Goal: Navigation & Orientation: Find specific page/section

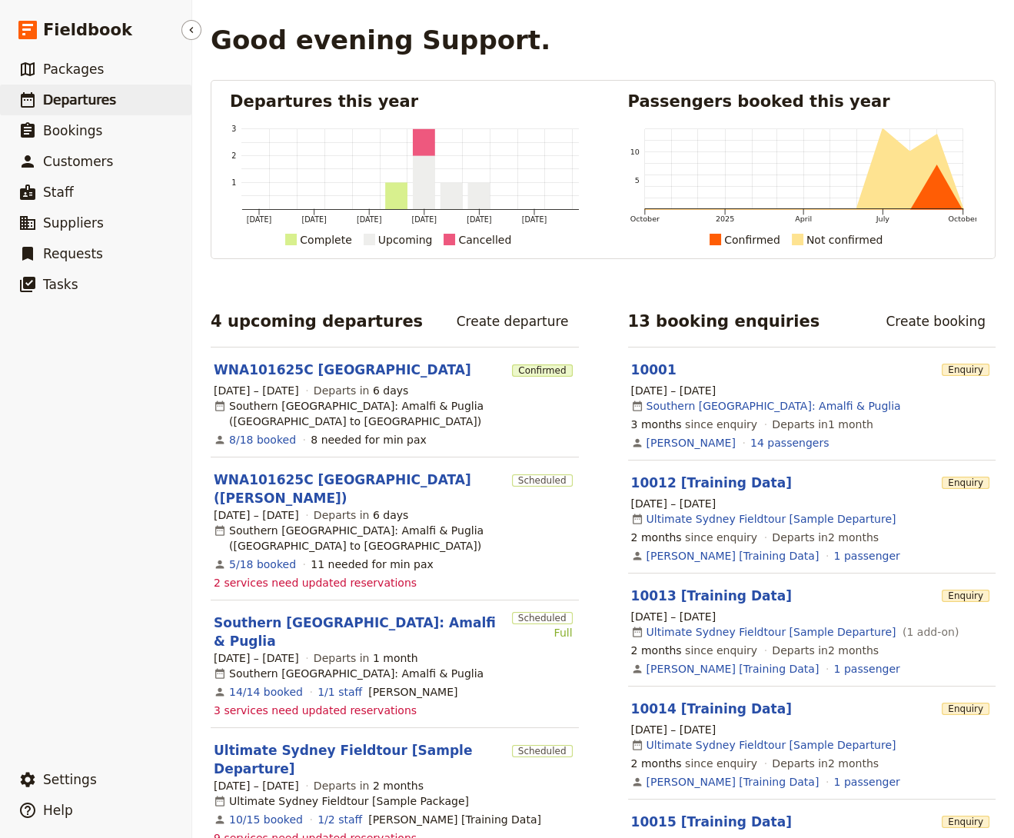
click at [121, 103] on link "​ Departures" at bounding box center [95, 100] width 191 height 31
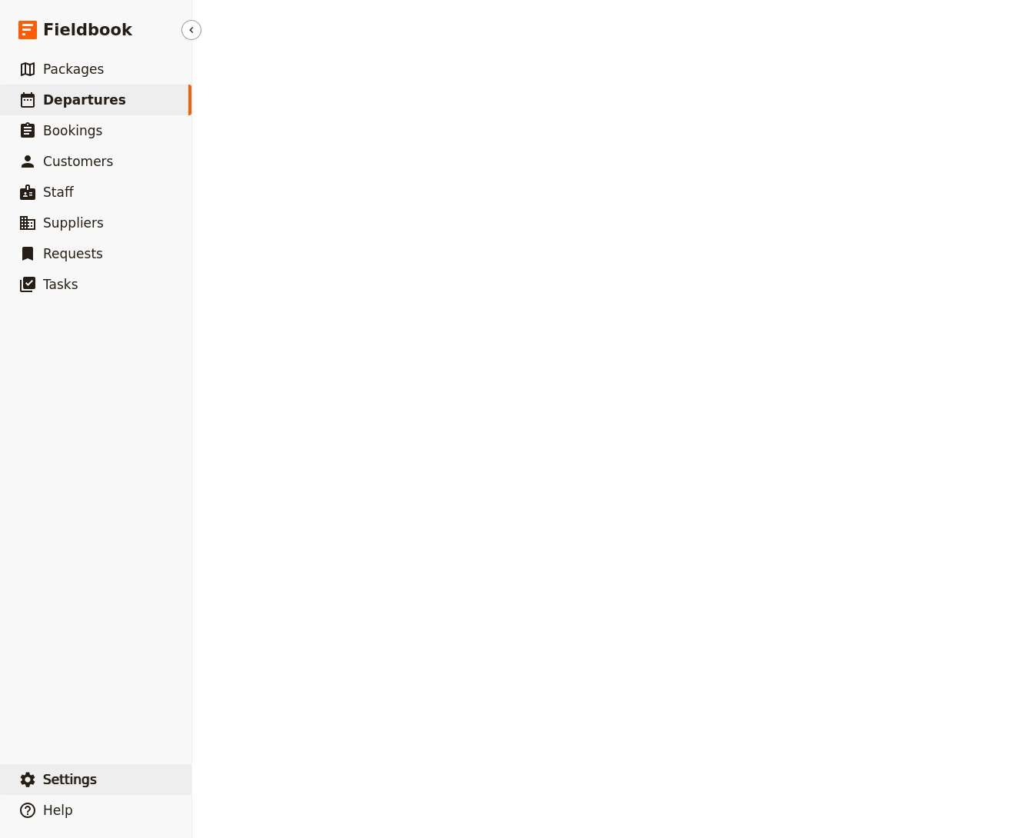
select select "CREATED_AT"
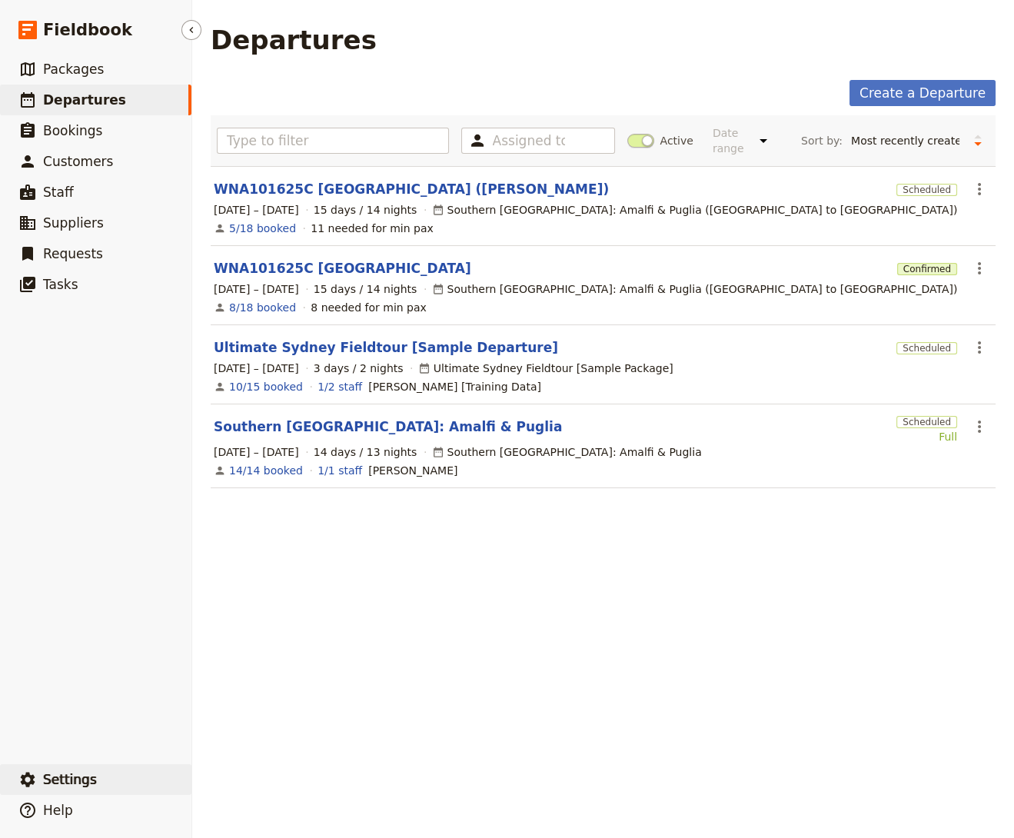
click at [104, 781] on button "​ Settings" at bounding box center [95, 779] width 191 height 31
click at [286, 731] on span "Your organization" at bounding box center [254, 736] width 93 height 15
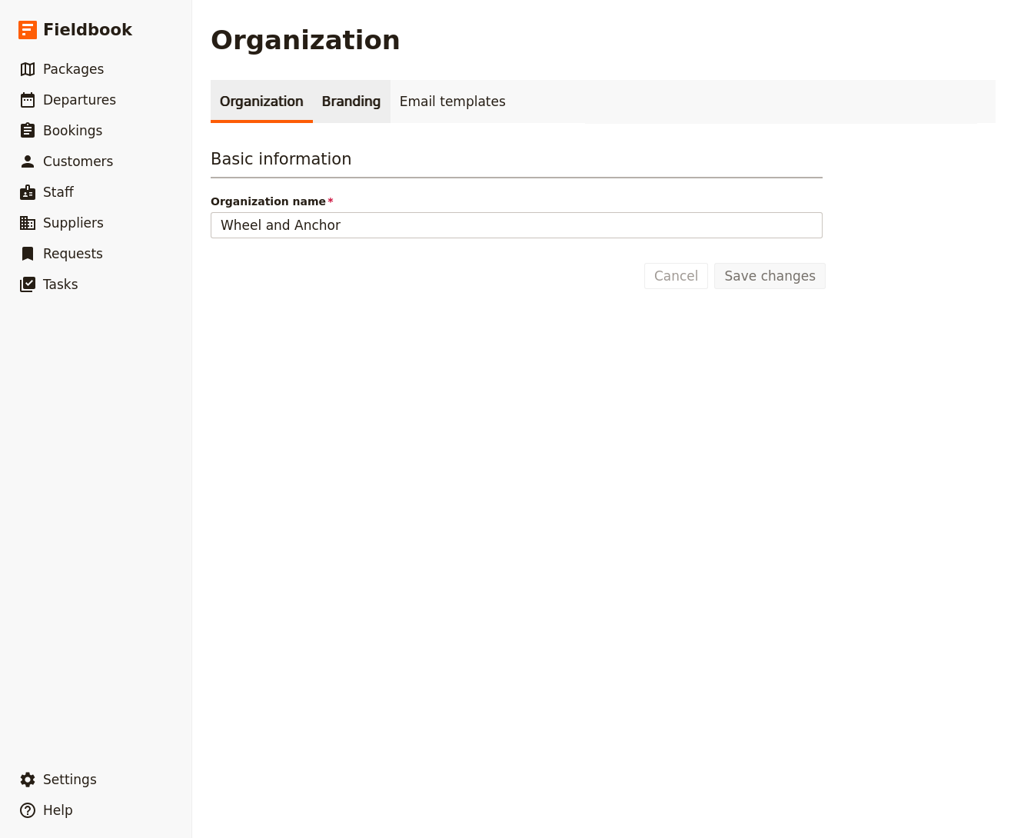
click at [357, 101] on link "Branding" at bounding box center [352, 101] width 78 height 43
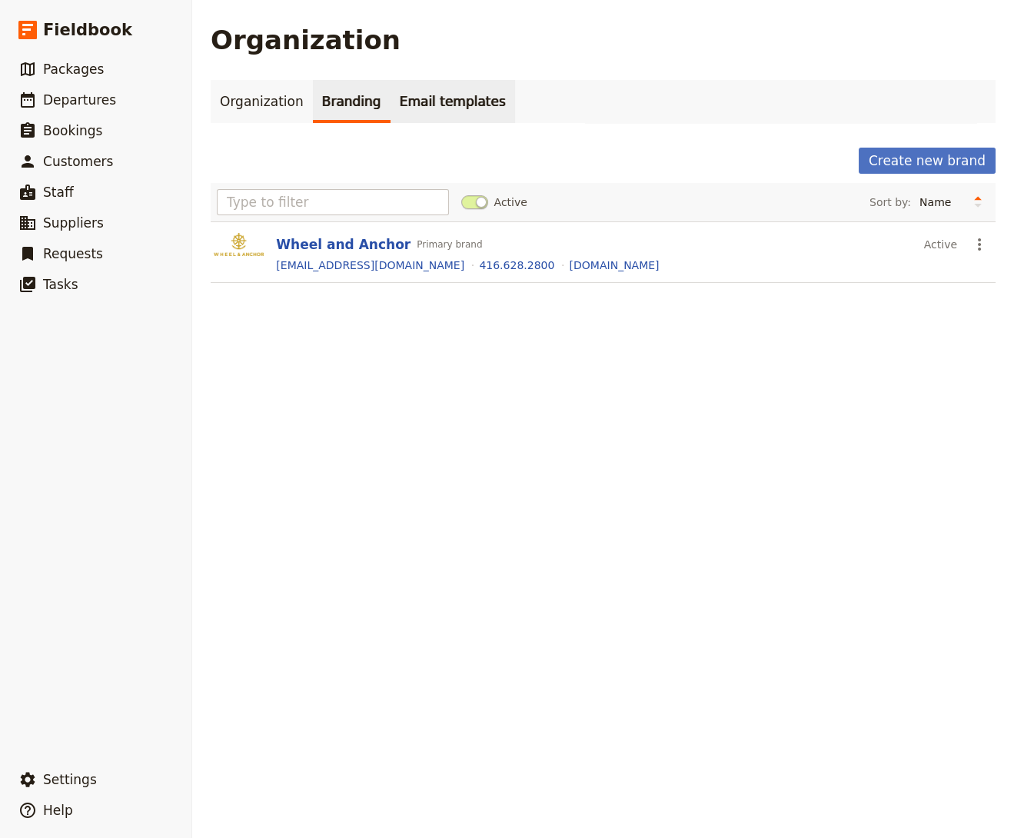
click at [427, 103] on link "Email templates" at bounding box center [452, 101] width 125 height 43
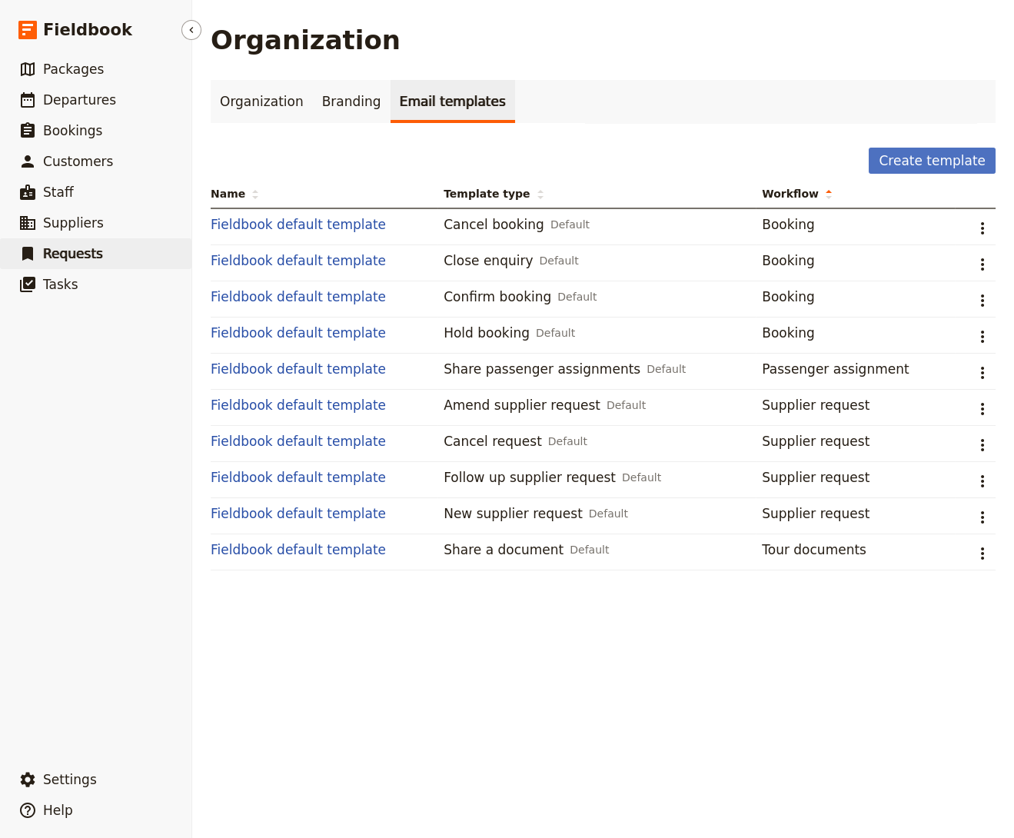
click at [105, 264] on link "​ Requests" at bounding box center [95, 253] width 191 height 31
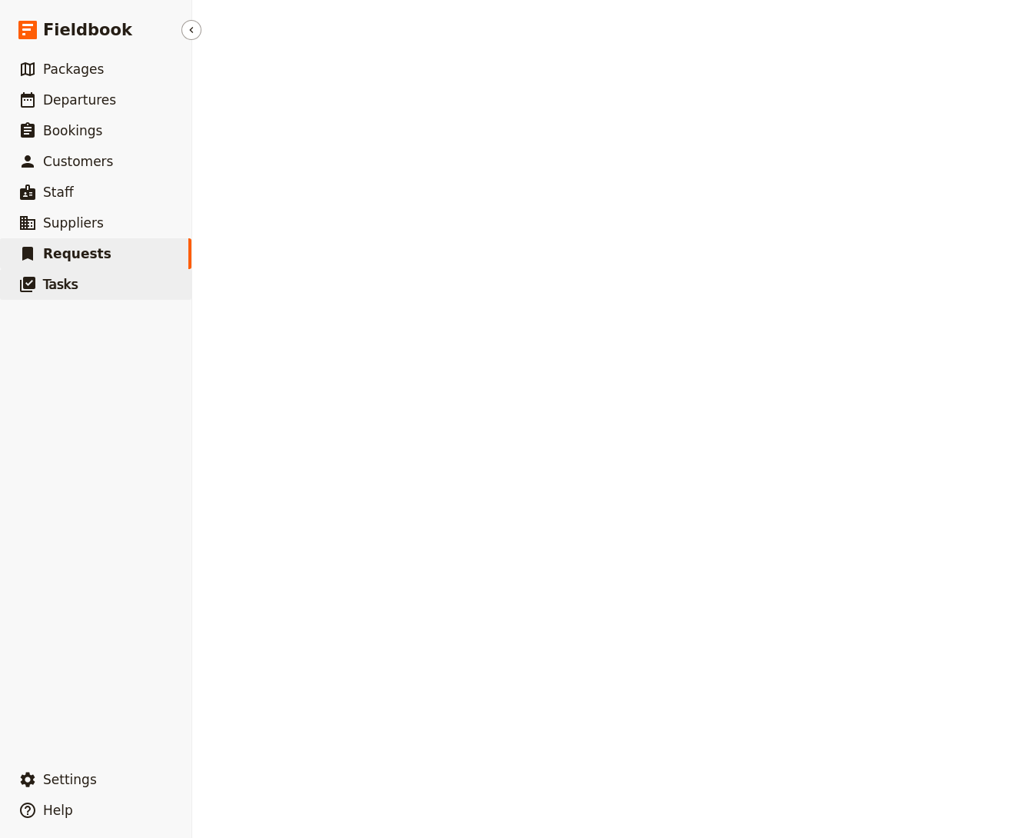
click at [105, 274] on link "​ Tasks" at bounding box center [95, 284] width 191 height 31
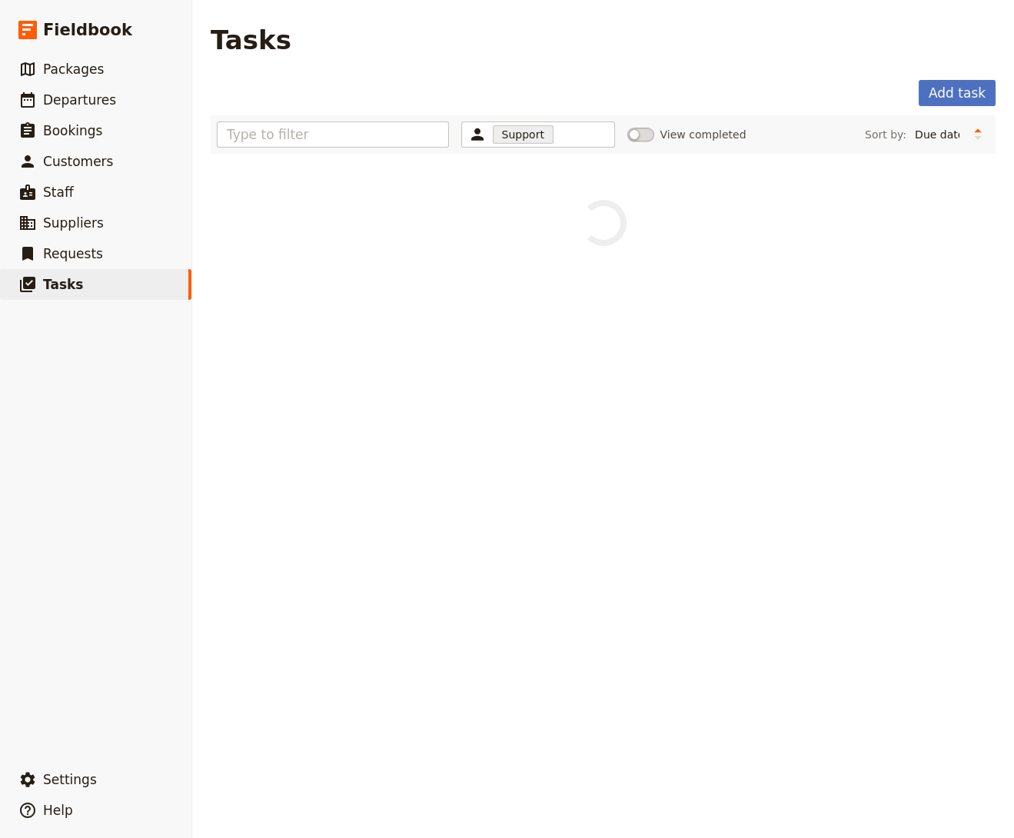
click at [922, 93] on div "Add task" at bounding box center [603, 93] width 785 height 26
click at [930, 95] on button "Add task" at bounding box center [956, 93] width 77 height 26
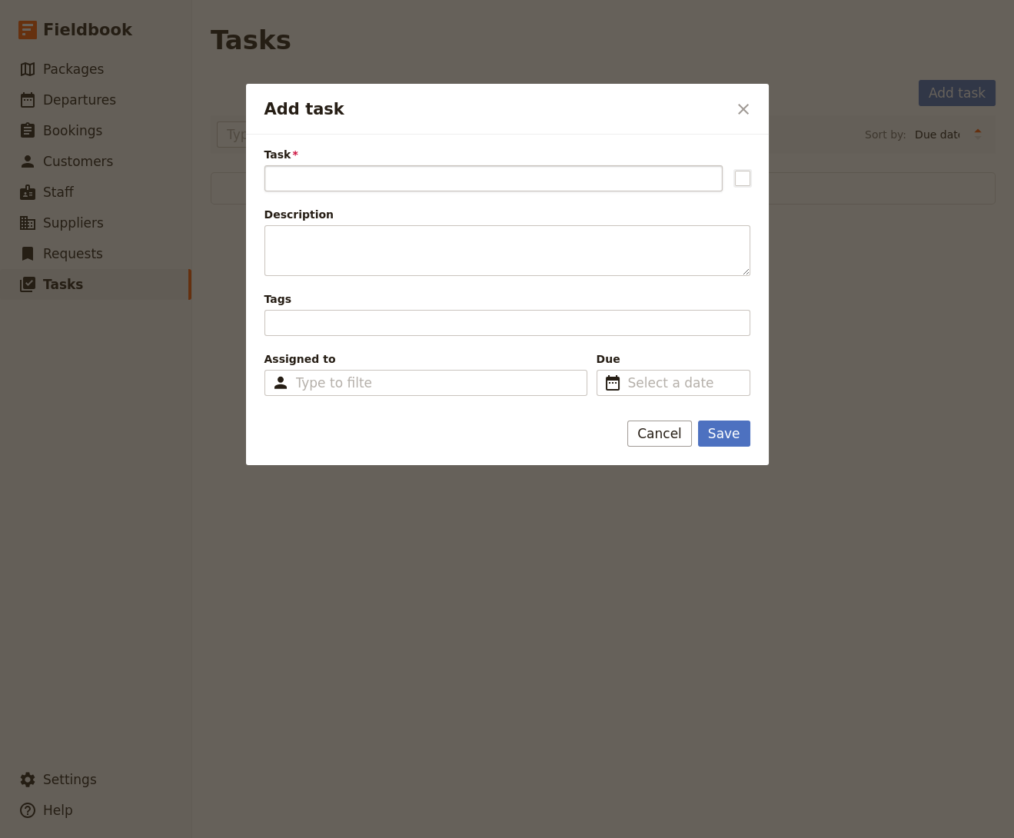
click at [403, 179] on input "Task" at bounding box center [493, 178] width 458 height 26
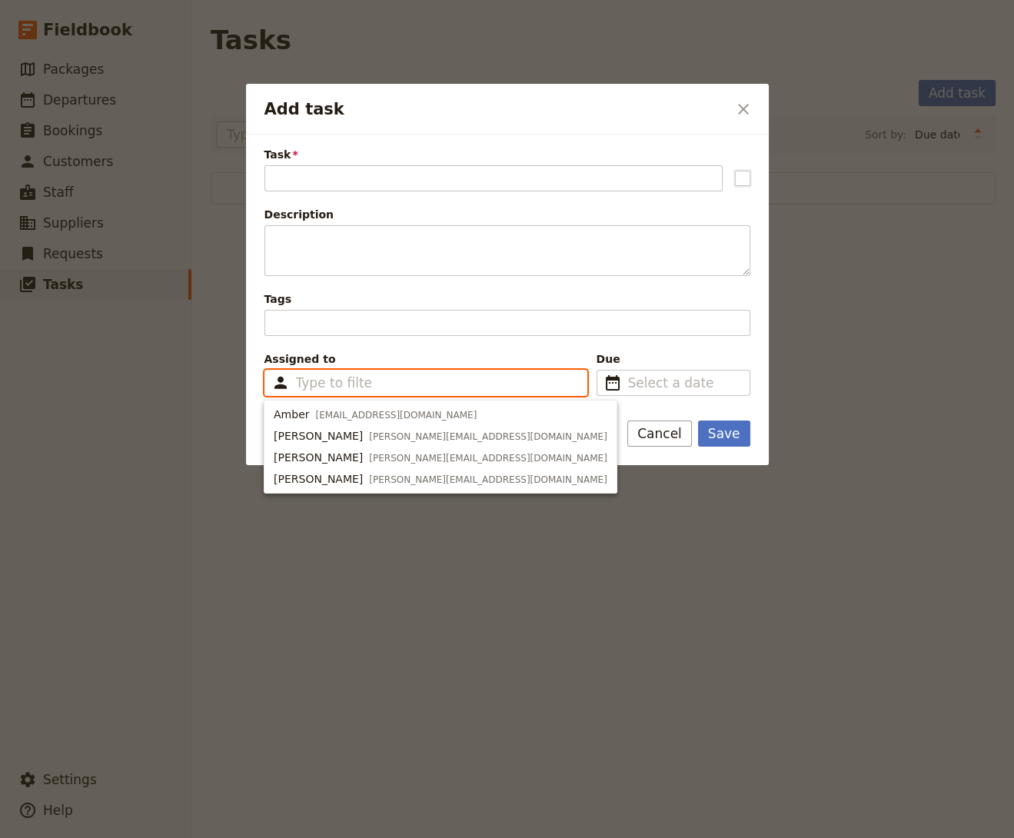
click at [345, 378] on input "Assigned to Type to filter" at bounding box center [334, 383] width 76 height 18
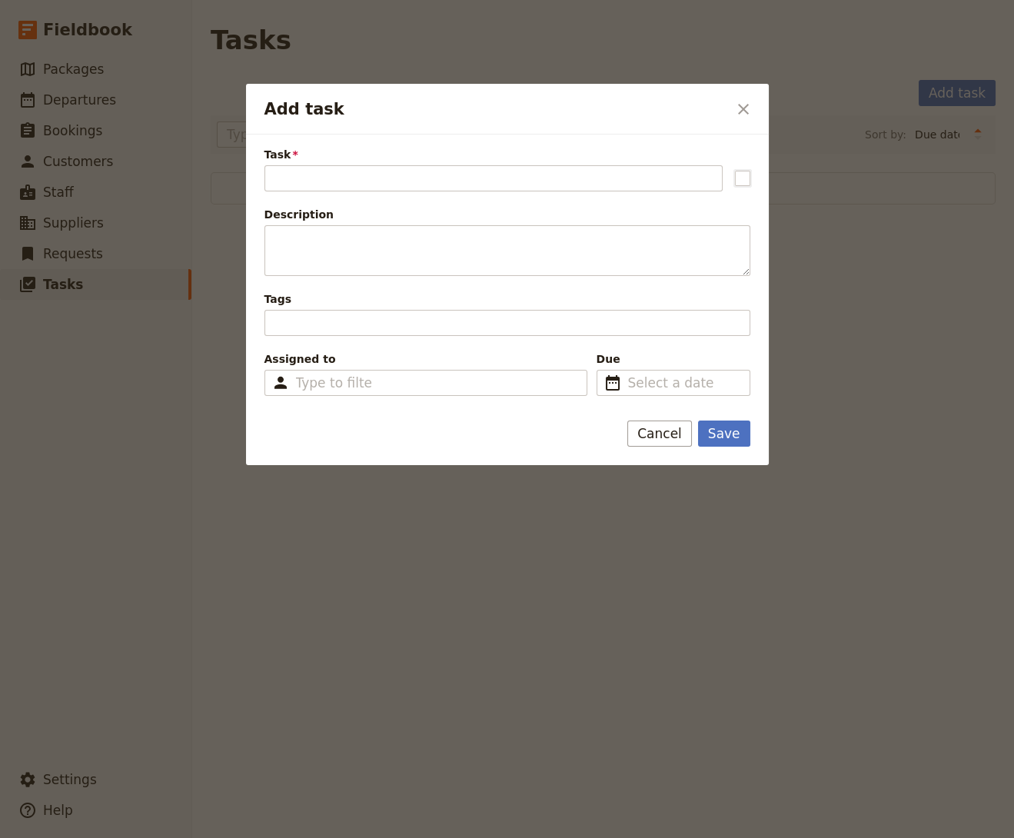
click at [245, 71] on div at bounding box center [507, 419] width 1014 height 838
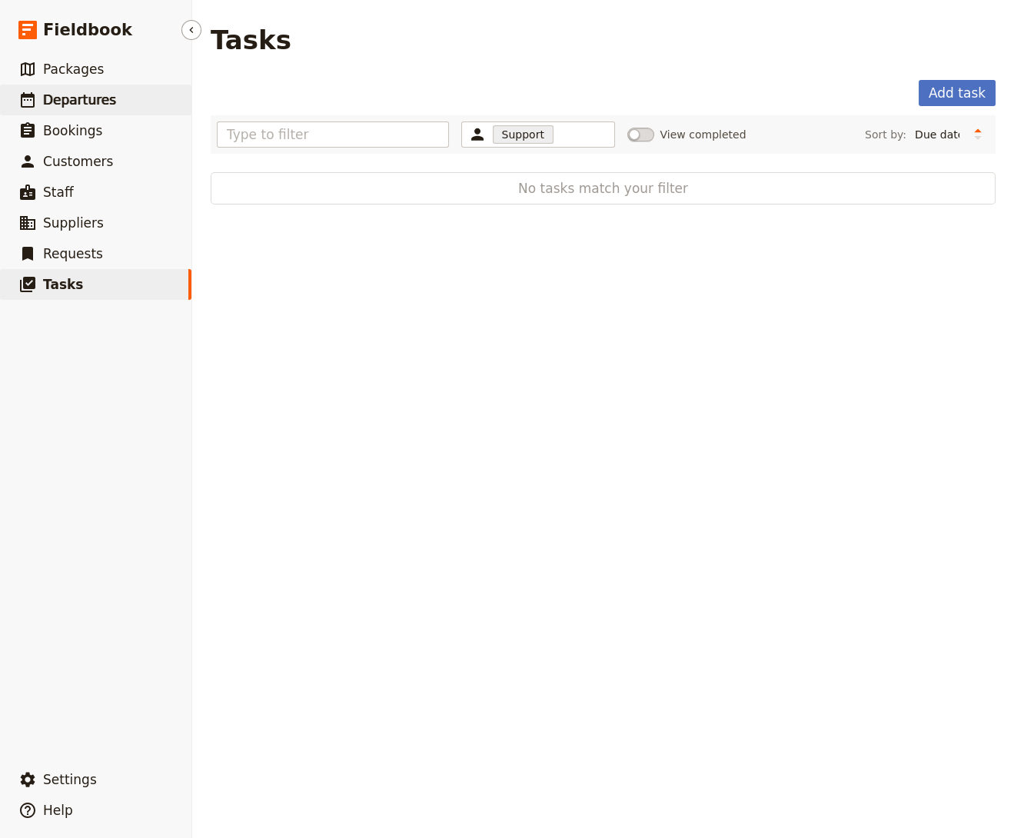
click at [172, 103] on link "​ Departures" at bounding box center [95, 100] width 191 height 31
select select "CREATED_AT"
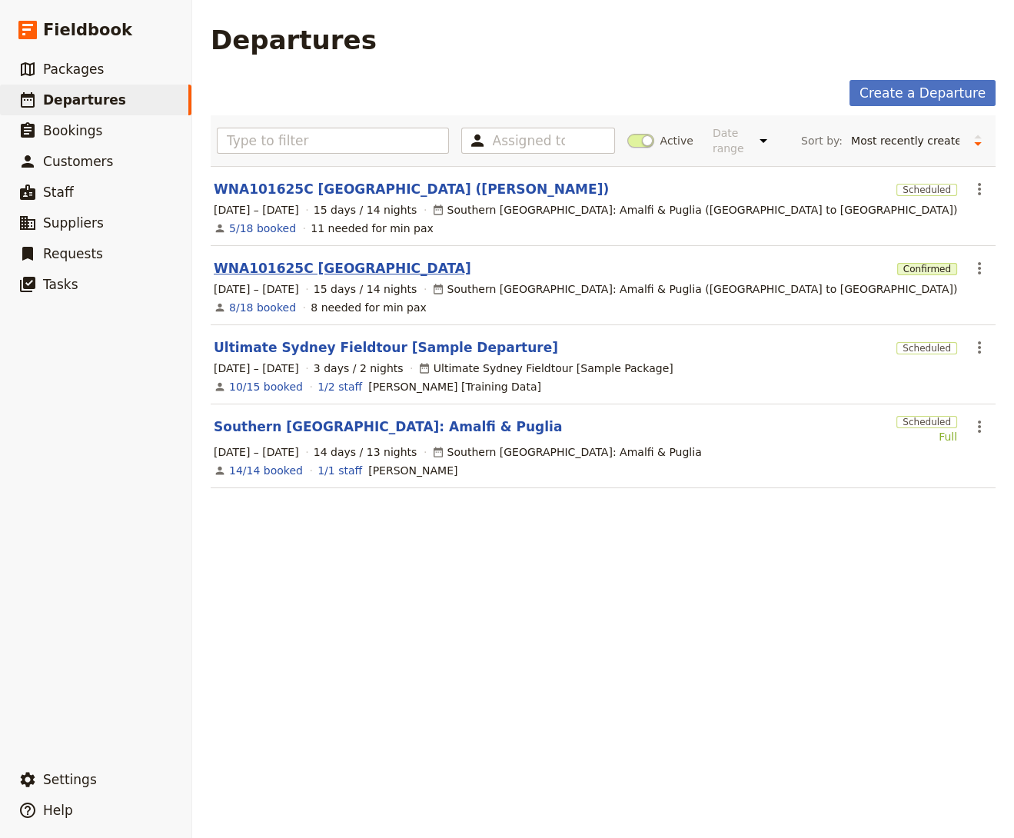
click at [318, 263] on link "WNA101625C [GEOGRAPHIC_DATA]" at bounding box center [342, 268] width 257 height 18
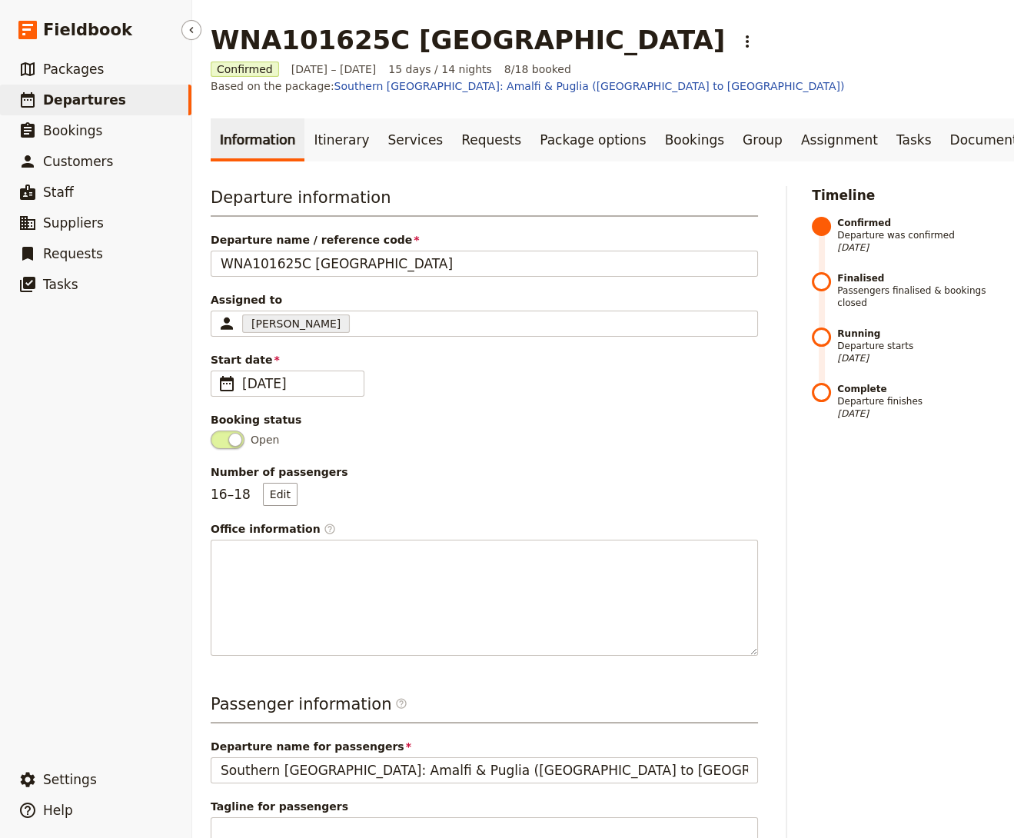
click at [113, 105] on link "​ Departures" at bounding box center [95, 100] width 191 height 31
select select "CREATED_AT"
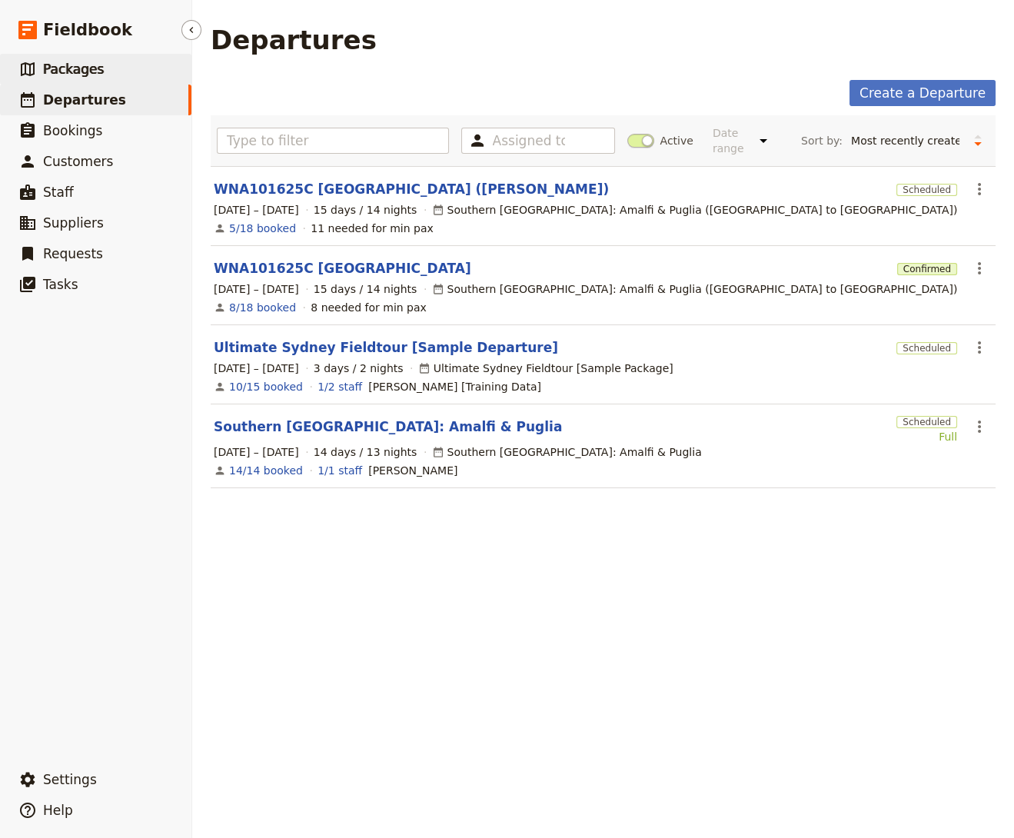
click at [104, 70] on link "​ Packages" at bounding box center [95, 69] width 191 height 31
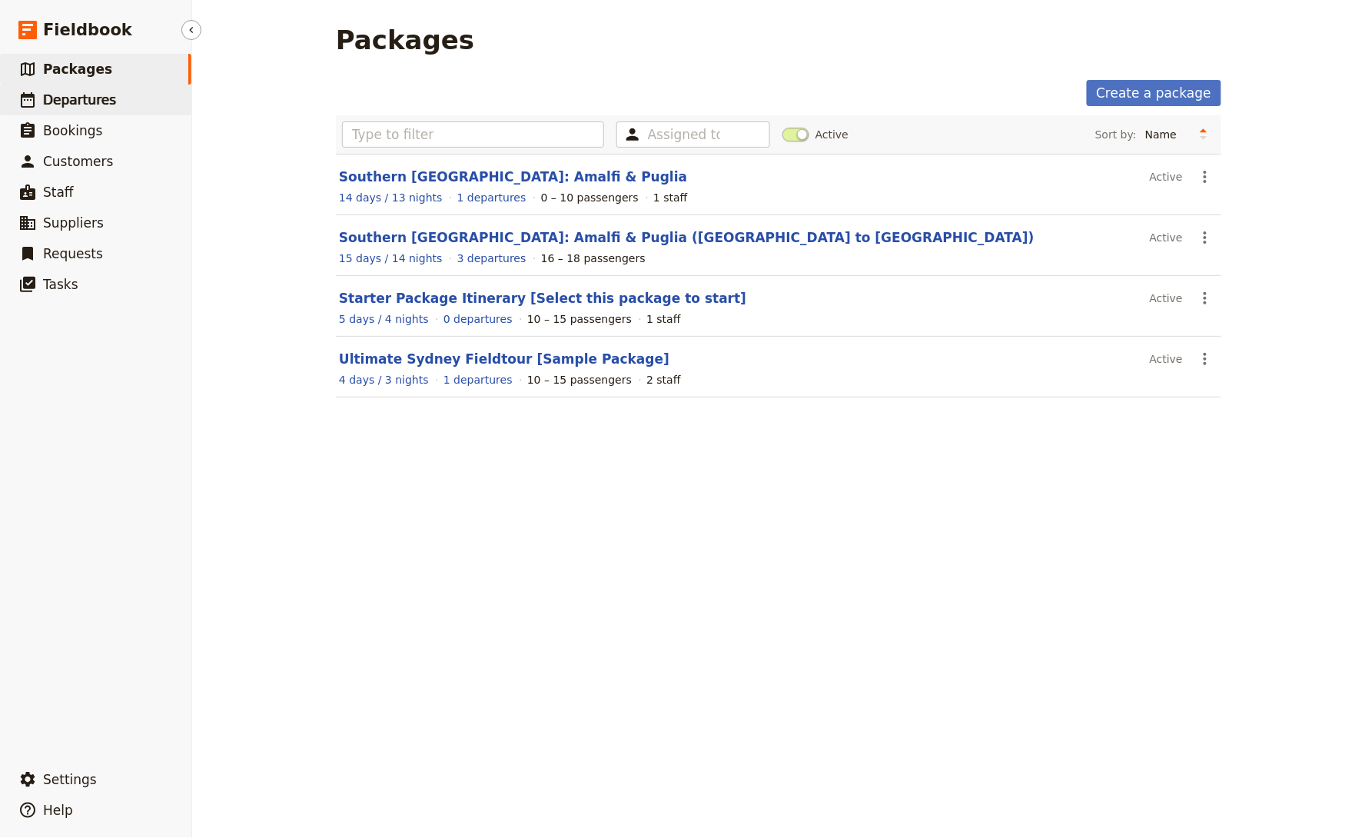
click at [60, 96] on span "Departures" at bounding box center [79, 99] width 73 height 15
select select "CREATED_AT"
